Goal: Task Accomplishment & Management: Complete application form

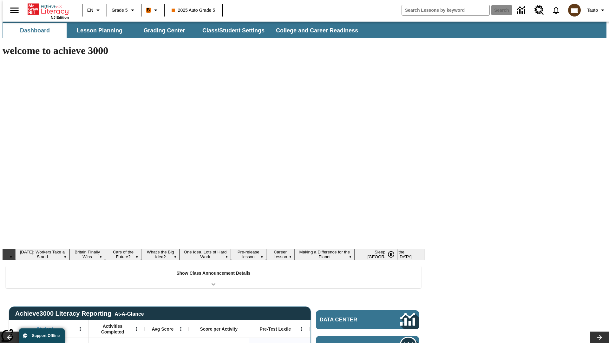
click at [97, 30] on button "Lesson Planning" at bounding box center [99, 30] width 63 height 15
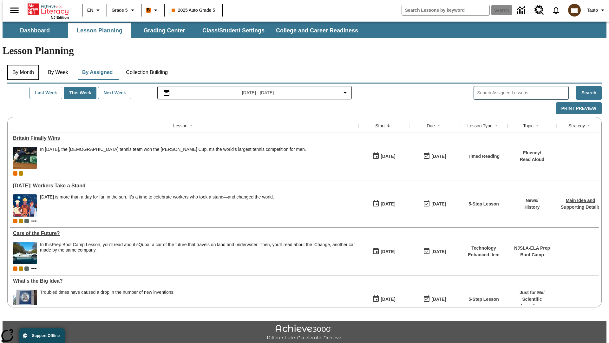
click at [21, 65] on button "By Month" at bounding box center [23, 72] width 32 height 15
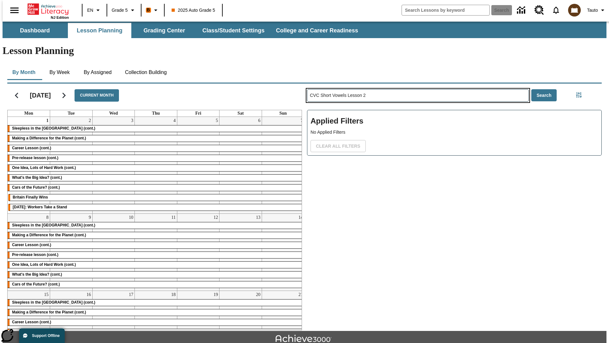
type input "CVC Short Vowels Lesson 2"
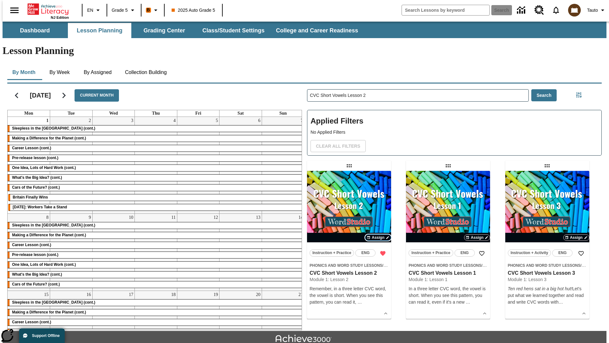
click at [378, 234] on span "Assign" at bounding box center [378, 237] width 13 height 6
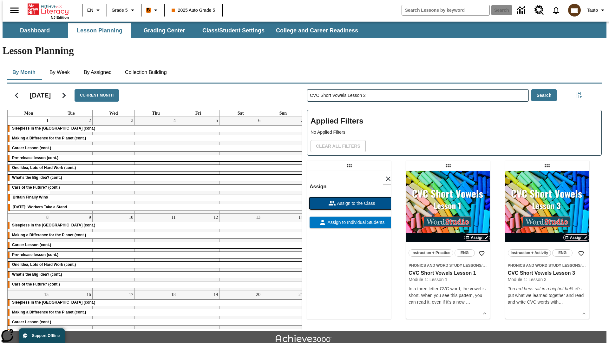
click at [349, 200] on span "Assign to the Class" at bounding box center [355, 203] width 39 height 7
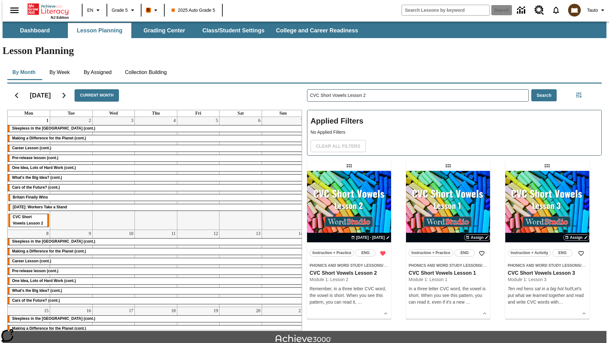
scroll to position [14, 0]
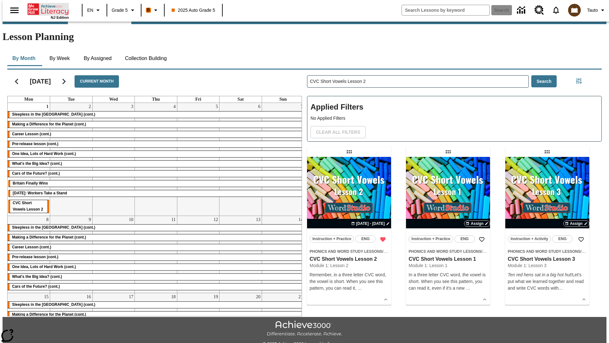
click at [46, 9] on icon "Home" at bounding box center [49, 9] width 42 height 13
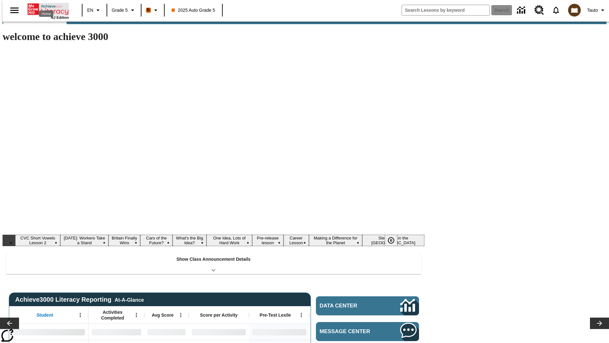
type input "-1"
